Goal: Information Seeking & Learning: Check status

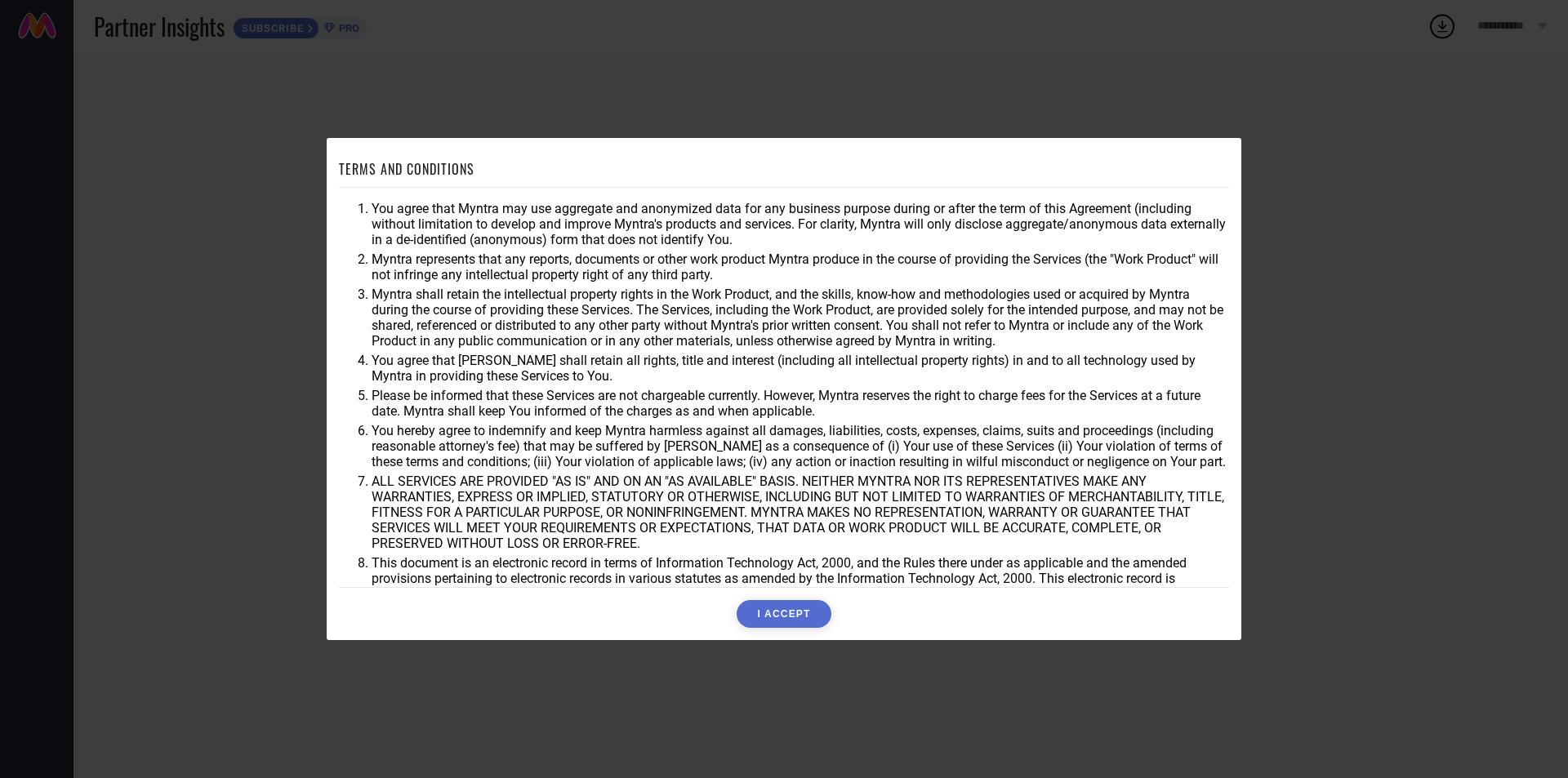
scroll to position [43, 0]
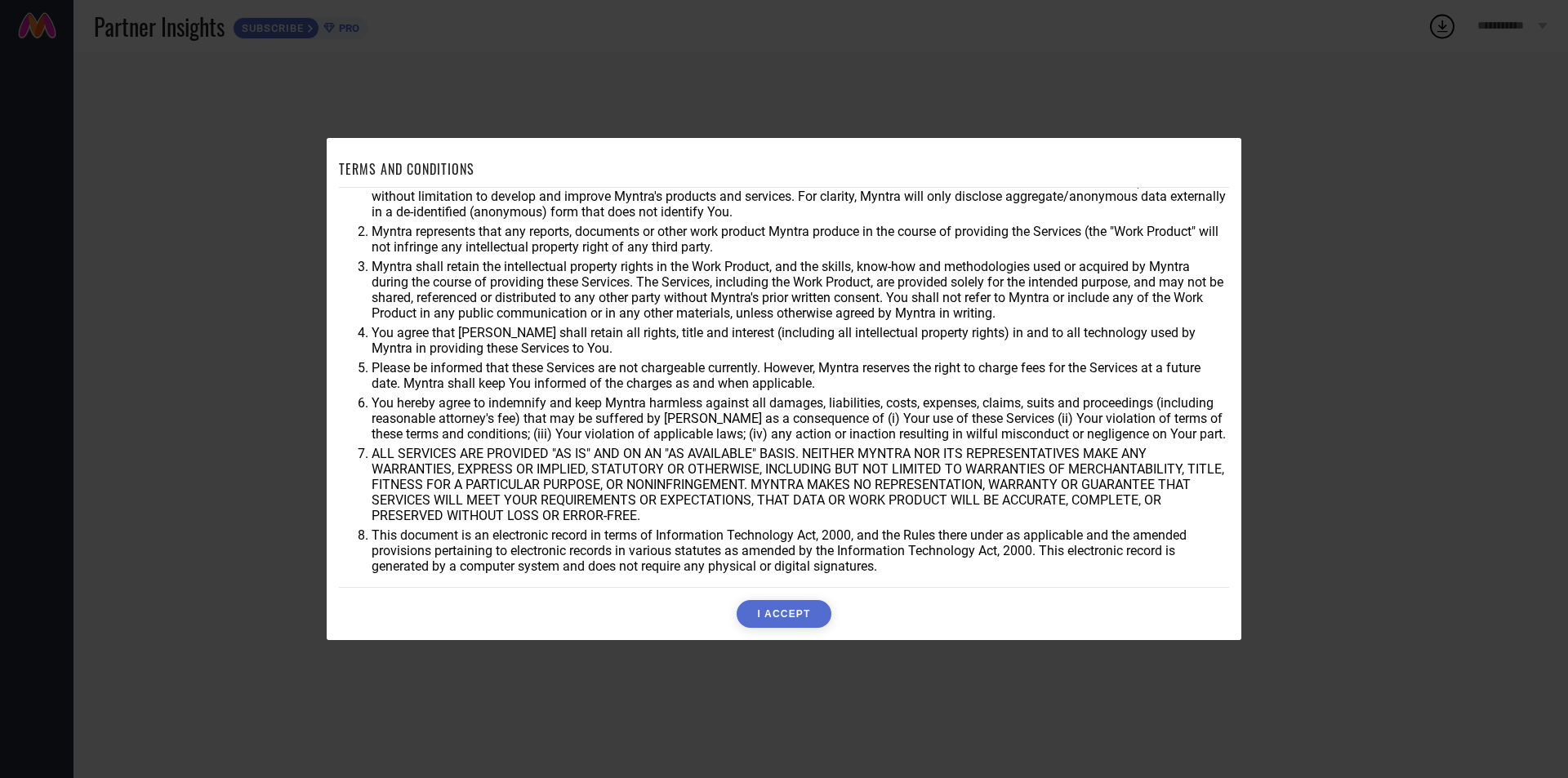
click at [768, 623] on button "I ACCEPT" at bounding box center [784, 614] width 94 height 28
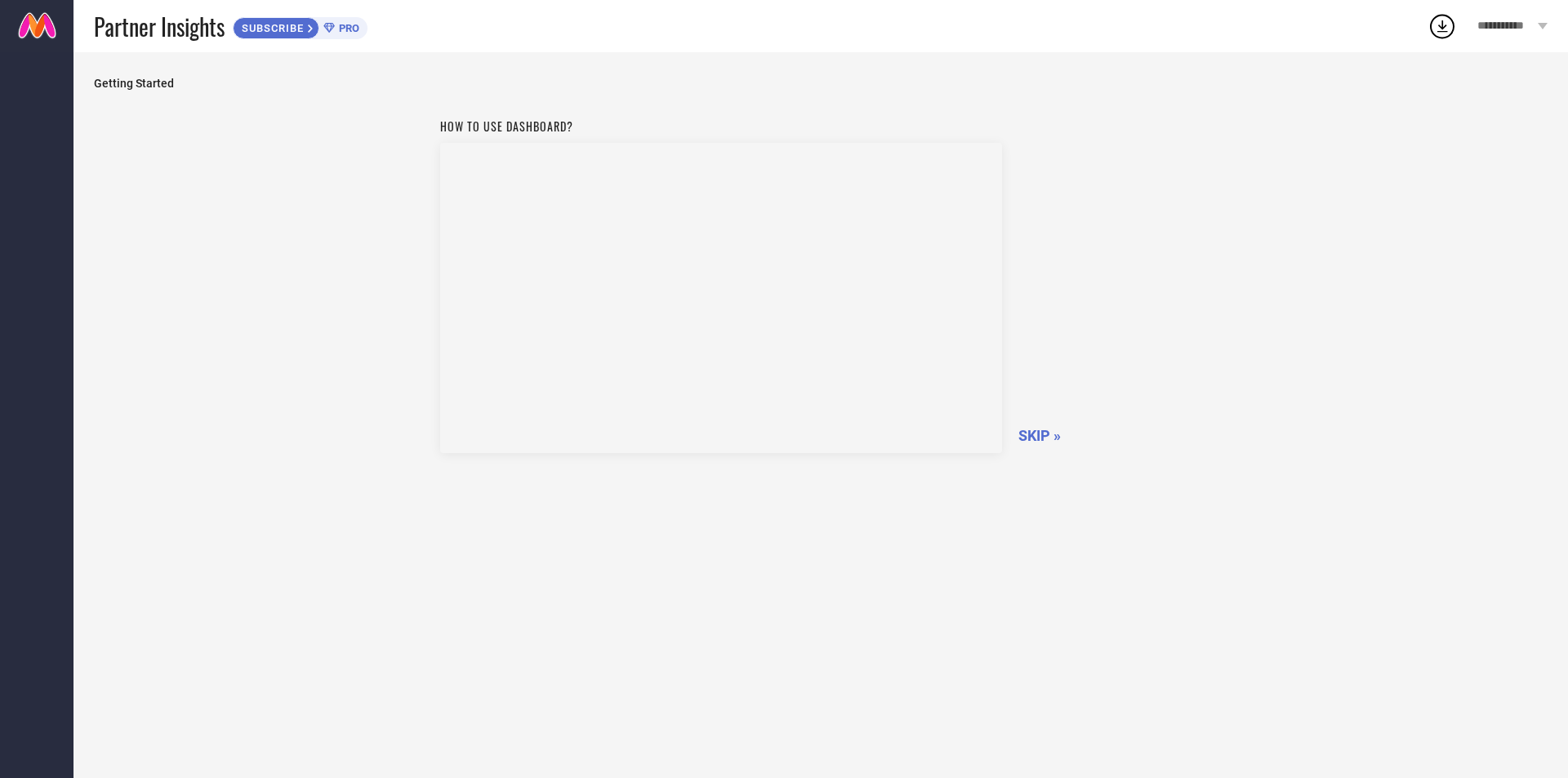
click at [1037, 434] on span "SKIP »" at bounding box center [1039, 435] width 42 height 17
